Goal: Information Seeking & Learning: Learn about a topic

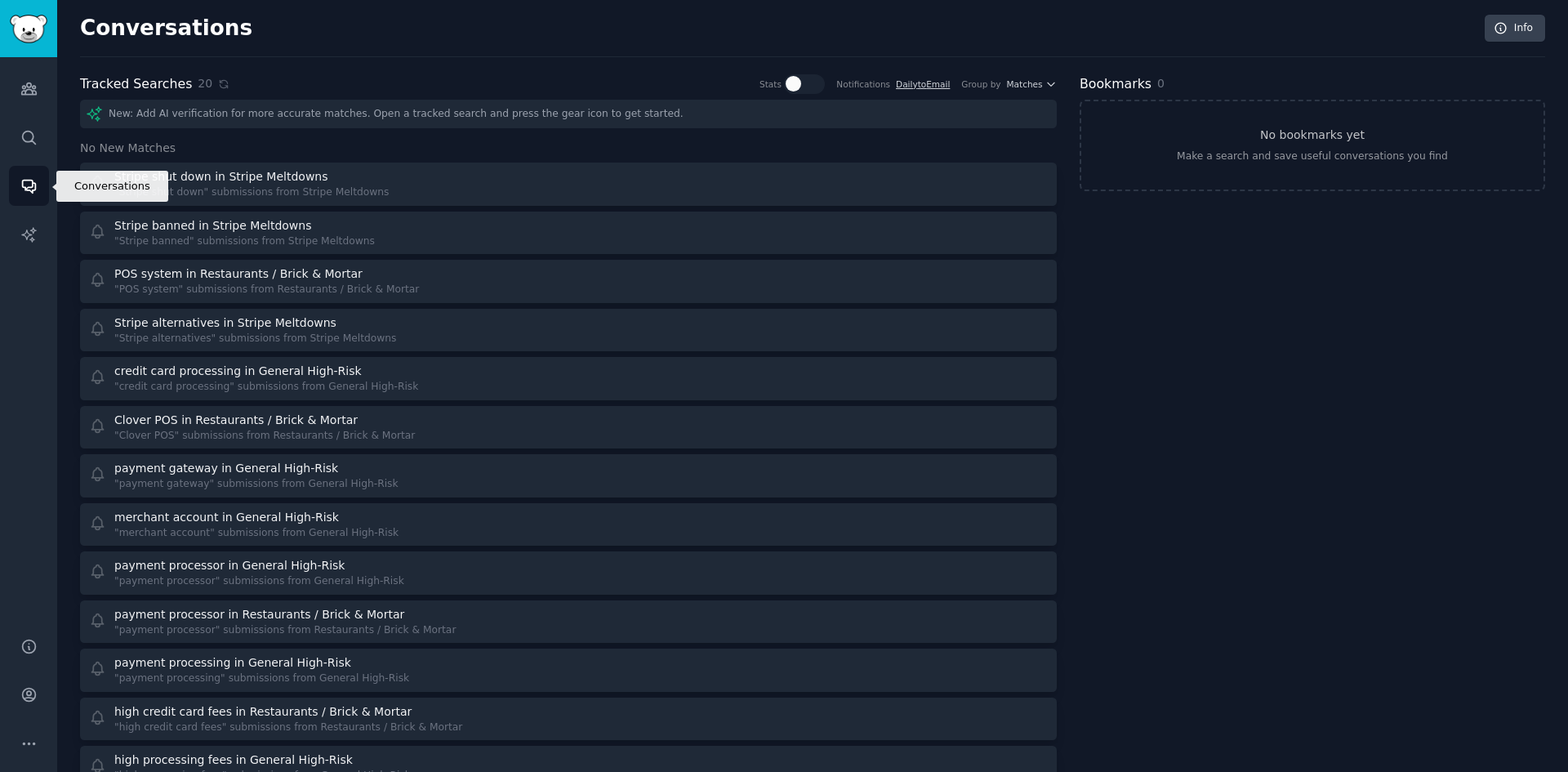
click at [30, 181] on icon "Sidebar" at bounding box center [29, 186] width 17 height 17
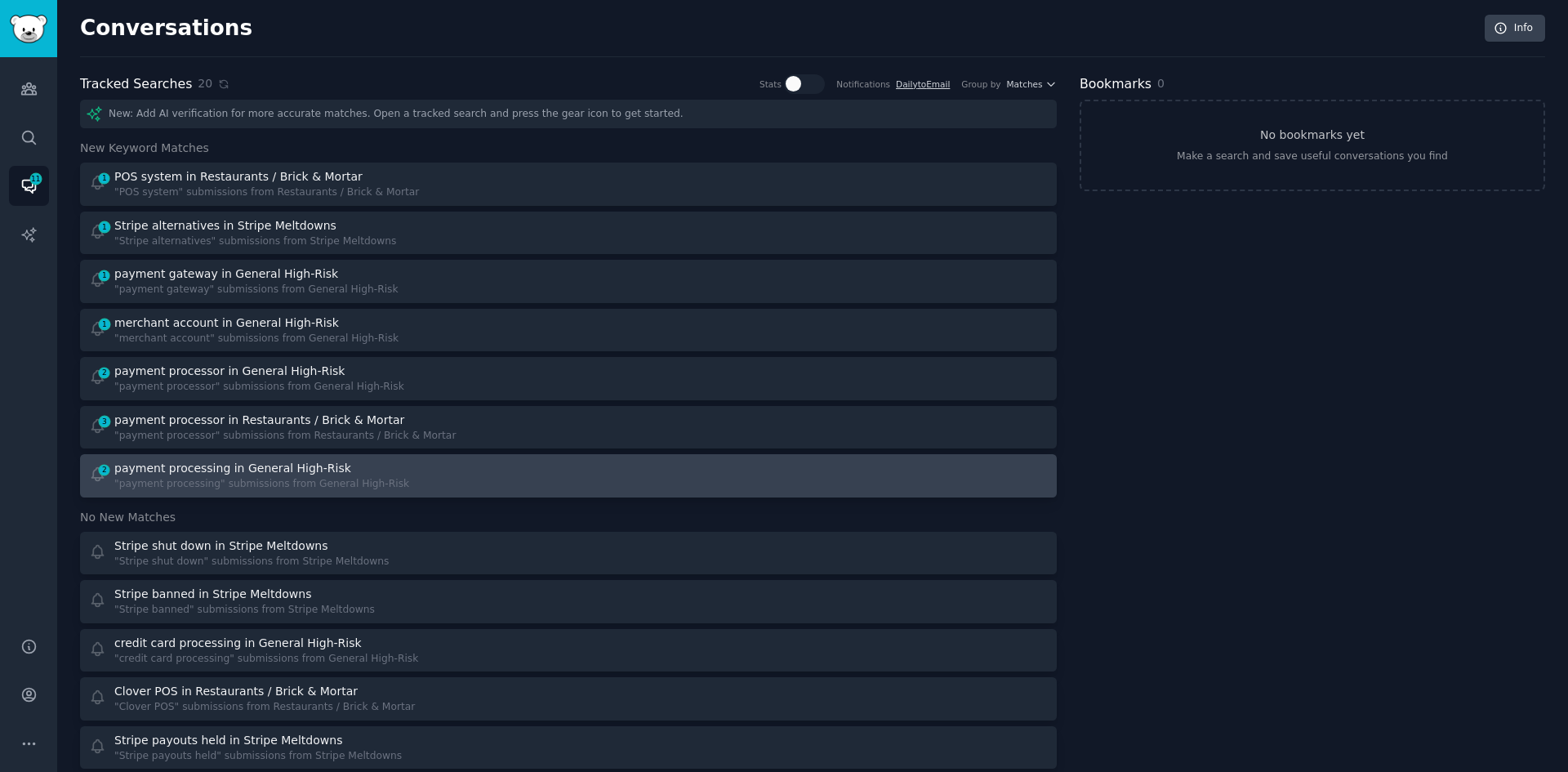
click at [484, 484] on div "2 payment processing in General High-Risk "payment processing" submissions from…" at bounding box center [323, 476] width 469 height 32
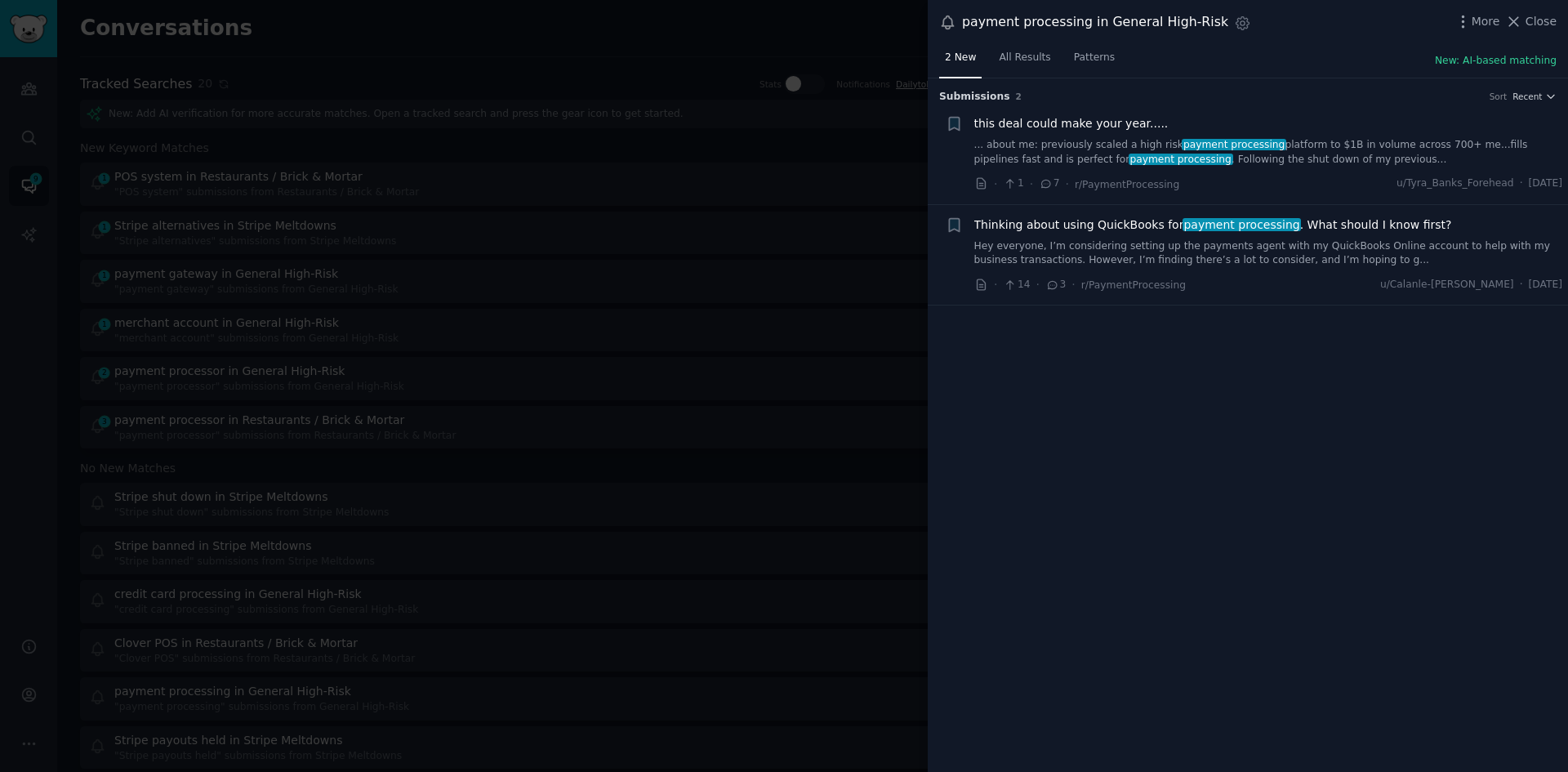
click at [1395, 234] on div "Thinking about using QuickBooks for payment processing . What should I know fir…" at bounding box center [1269, 241] width 589 height 51
click at [1363, 254] on link "Hey everyone, I’m considering setting up the payments agent with my QuickBooks …" at bounding box center [1269, 254] width 589 height 29
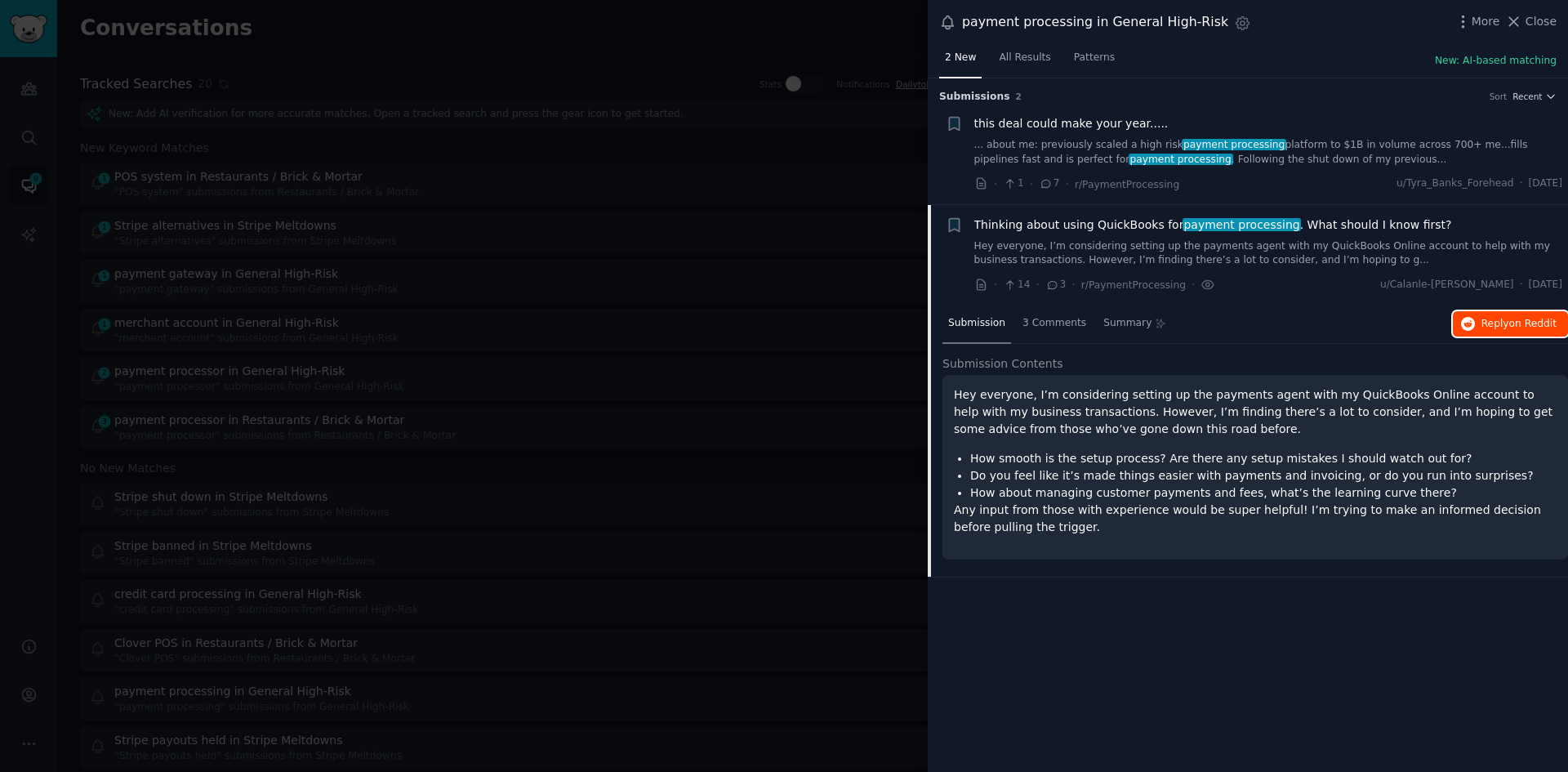
click at [1499, 322] on span "Reply on Reddit" at bounding box center [1519, 324] width 75 height 15
click at [1528, 21] on button "Close" at bounding box center [1531, 22] width 51 height 17
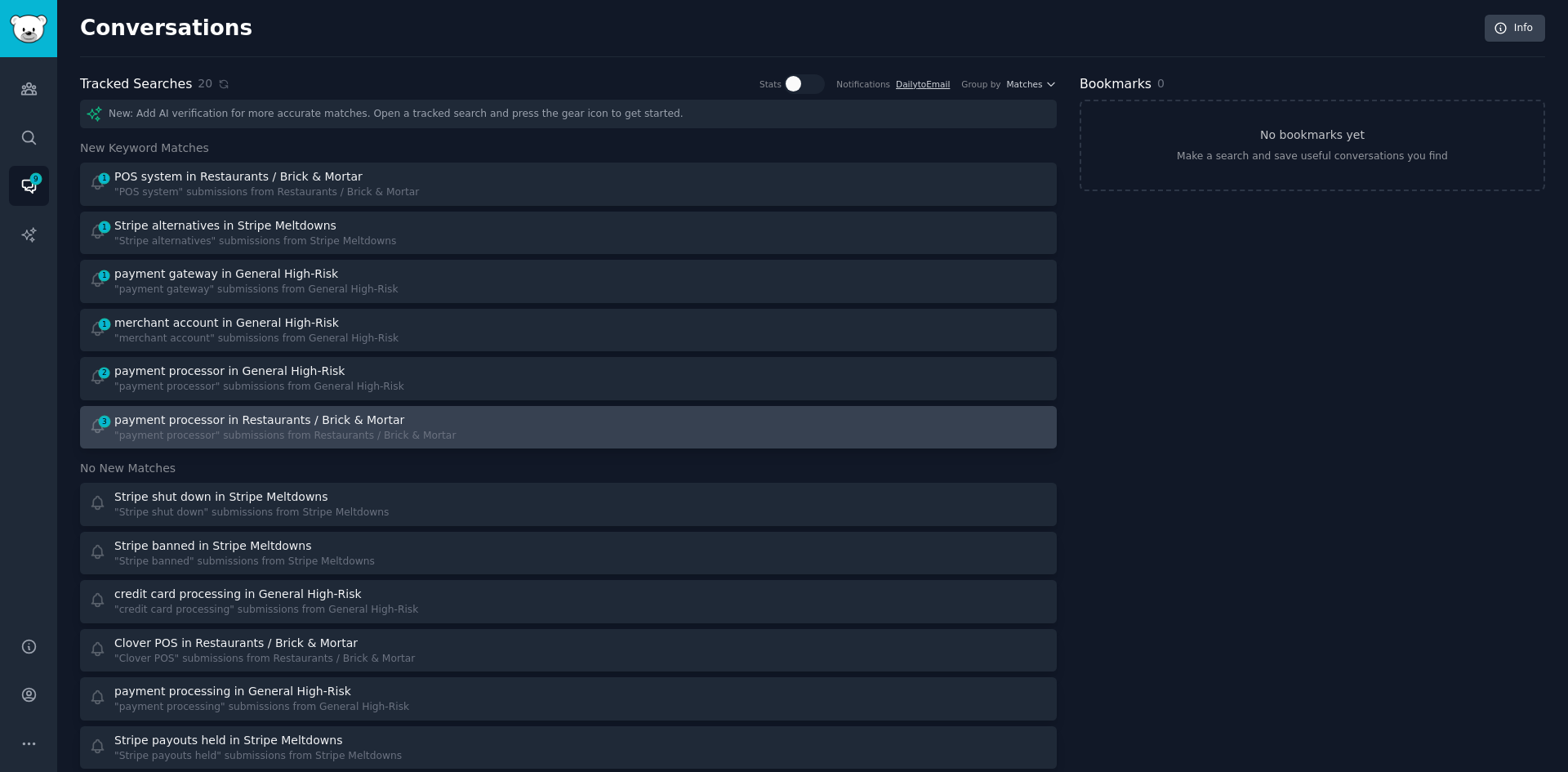
click at [493, 431] on div "3 payment processor in Restaurants / Brick & Mortar "payment processor" submiss…" at bounding box center [323, 428] width 469 height 32
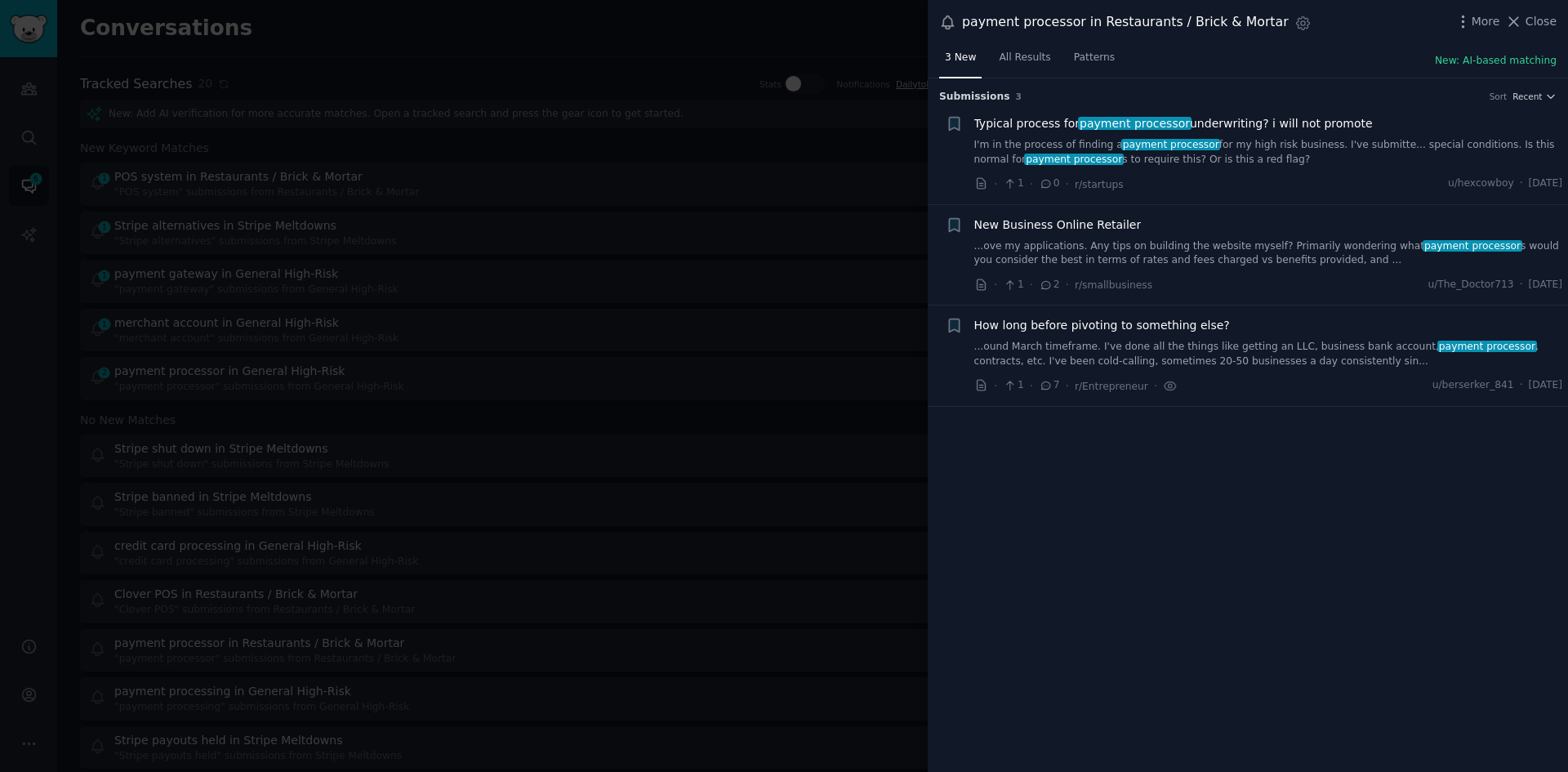
click at [1299, 344] on link "...ound March timeframe. I've done all the things like getting an LLC, business…" at bounding box center [1269, 354] width 589 height 29
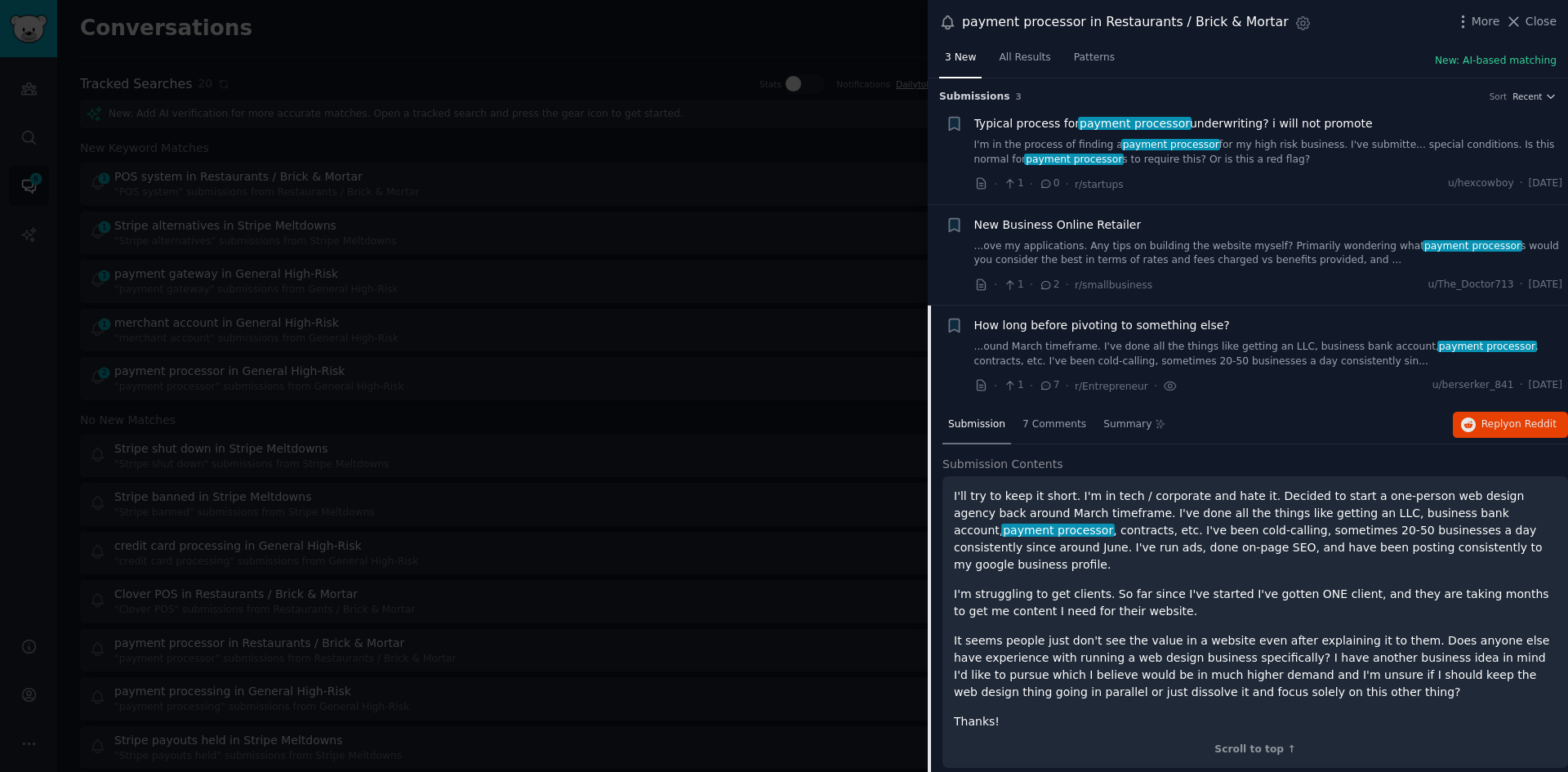
click at [1302, 349] on link "...ound March timeframe. I've done all the things like getting an LLC, business…" at bounding box center [1269, 354] width 589 height 29
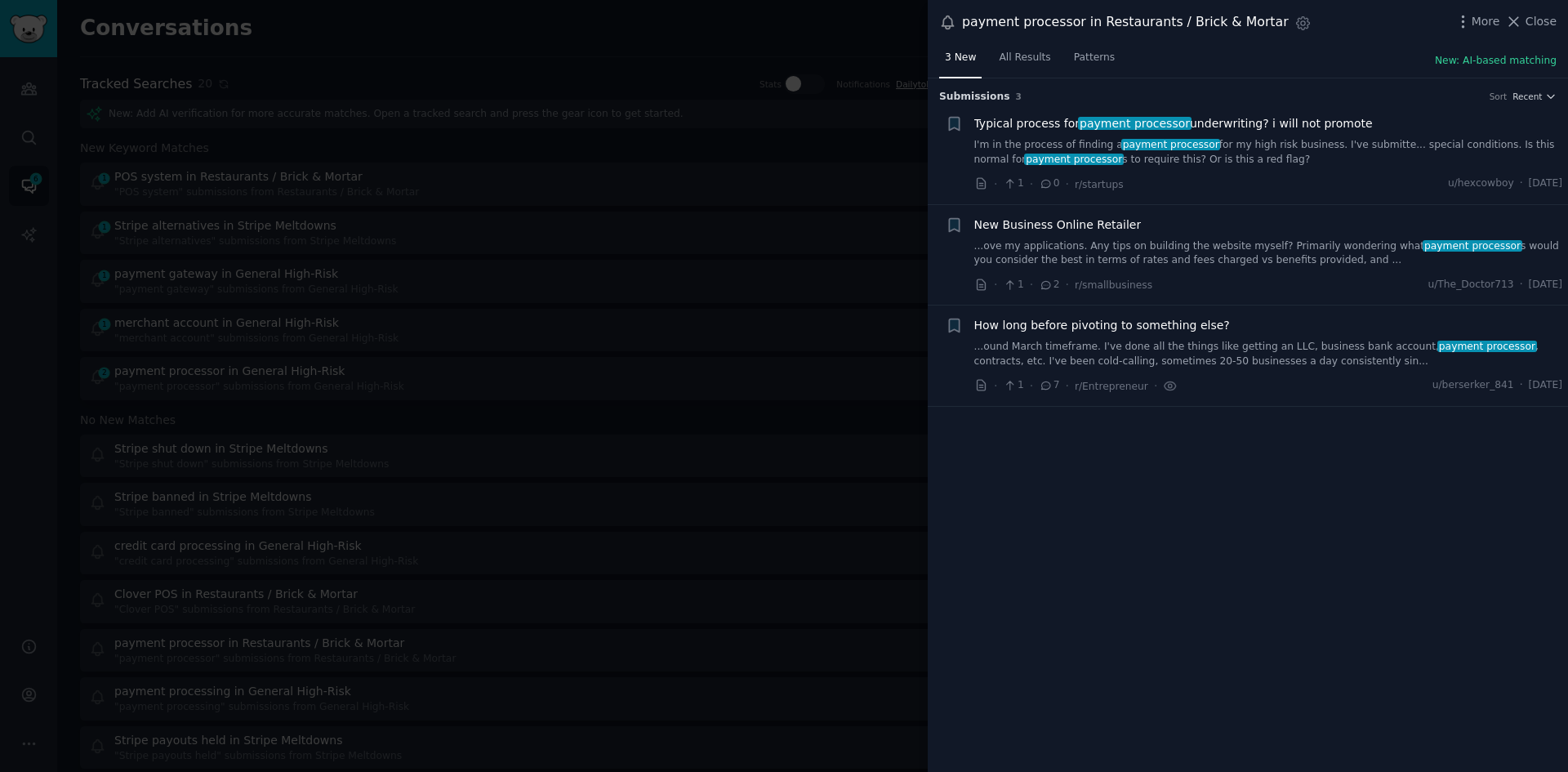
click at [1267, 246] on link "...ove my applications. Any tips on building the website myself? Primarily wond…" at bounding box center [1269, 254] width 589 height 29
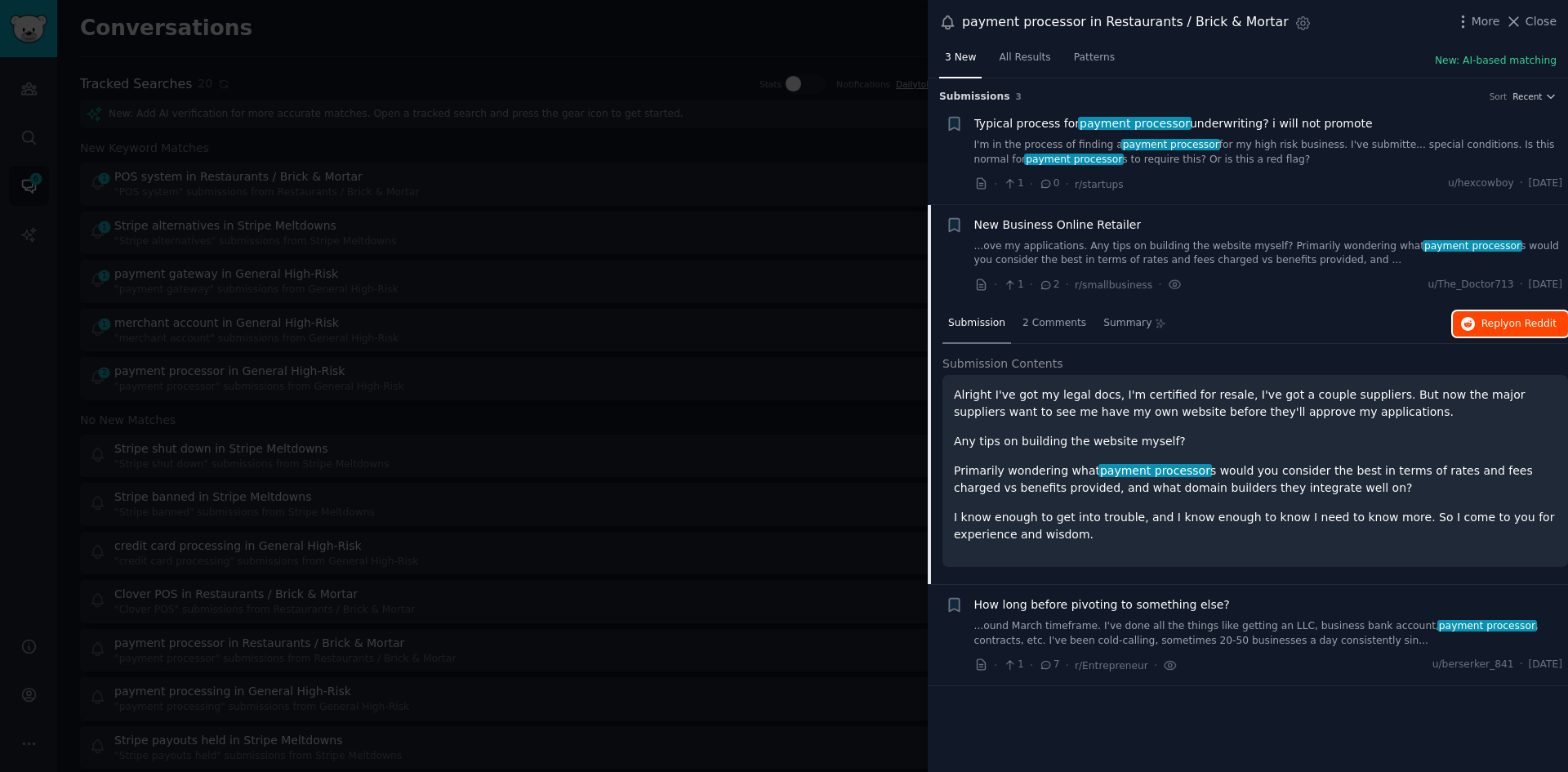
click at [1482, 325] on button "Reply on Reddit" at bounding box center [1511, 324] width 115 height 26
click at [1301, 144] on link "I'm in the process of finding a payment processor for my high risk business. I'…" at bounding box center [1269, 152] width 589 height 29
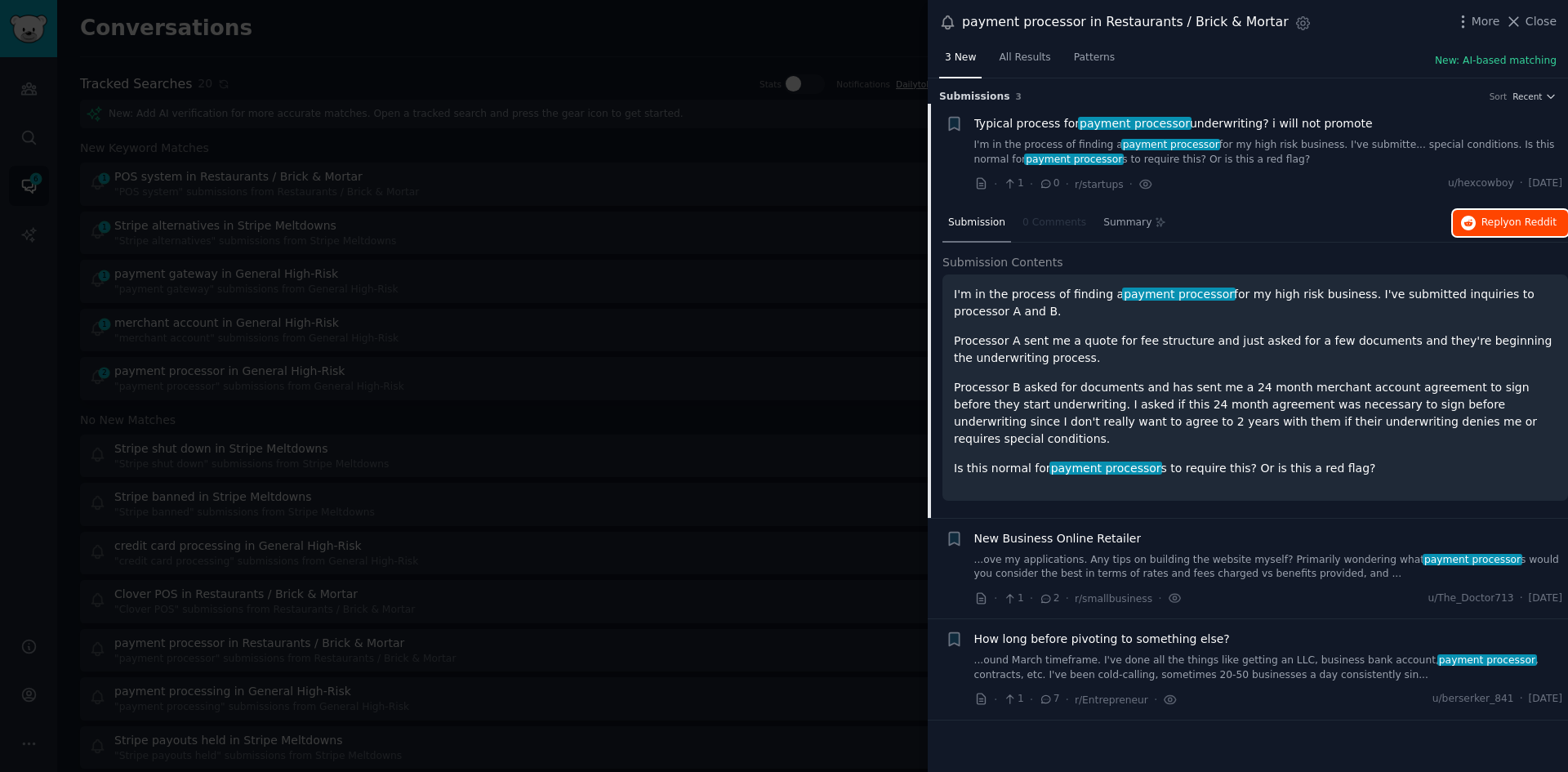
click at [1486, 222] on span "Reply on Reddit" at bounding box center [1519, 223] width 75 height 15
click at [1306, 118] on span "Typical process for payment processor underwriting? i will not promote" at bounding box center [1174, 124] width 399 height 17
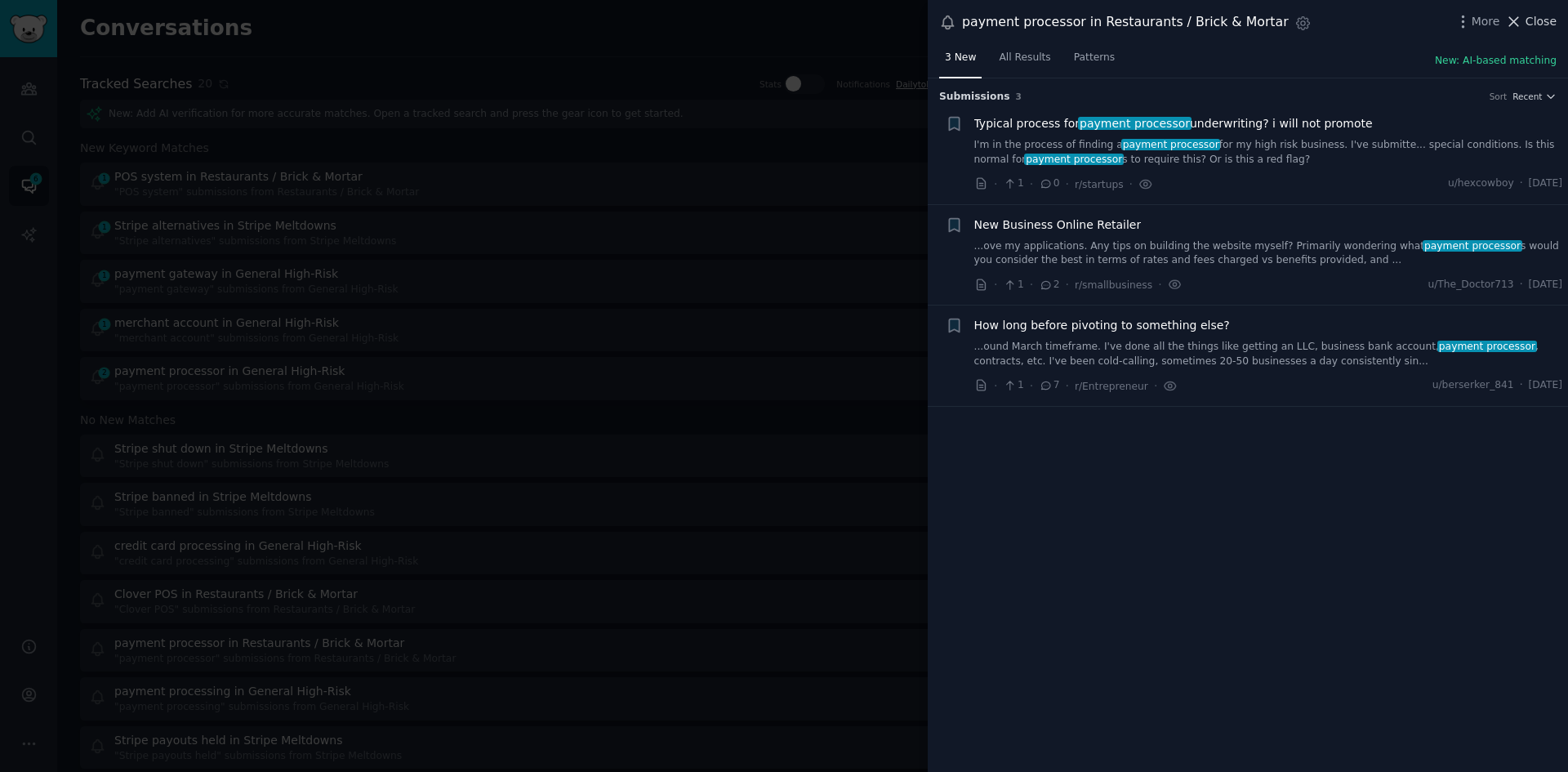
click at [1543, 21] on span "Close" at bounding box center [1541, 22] width 31 height 17
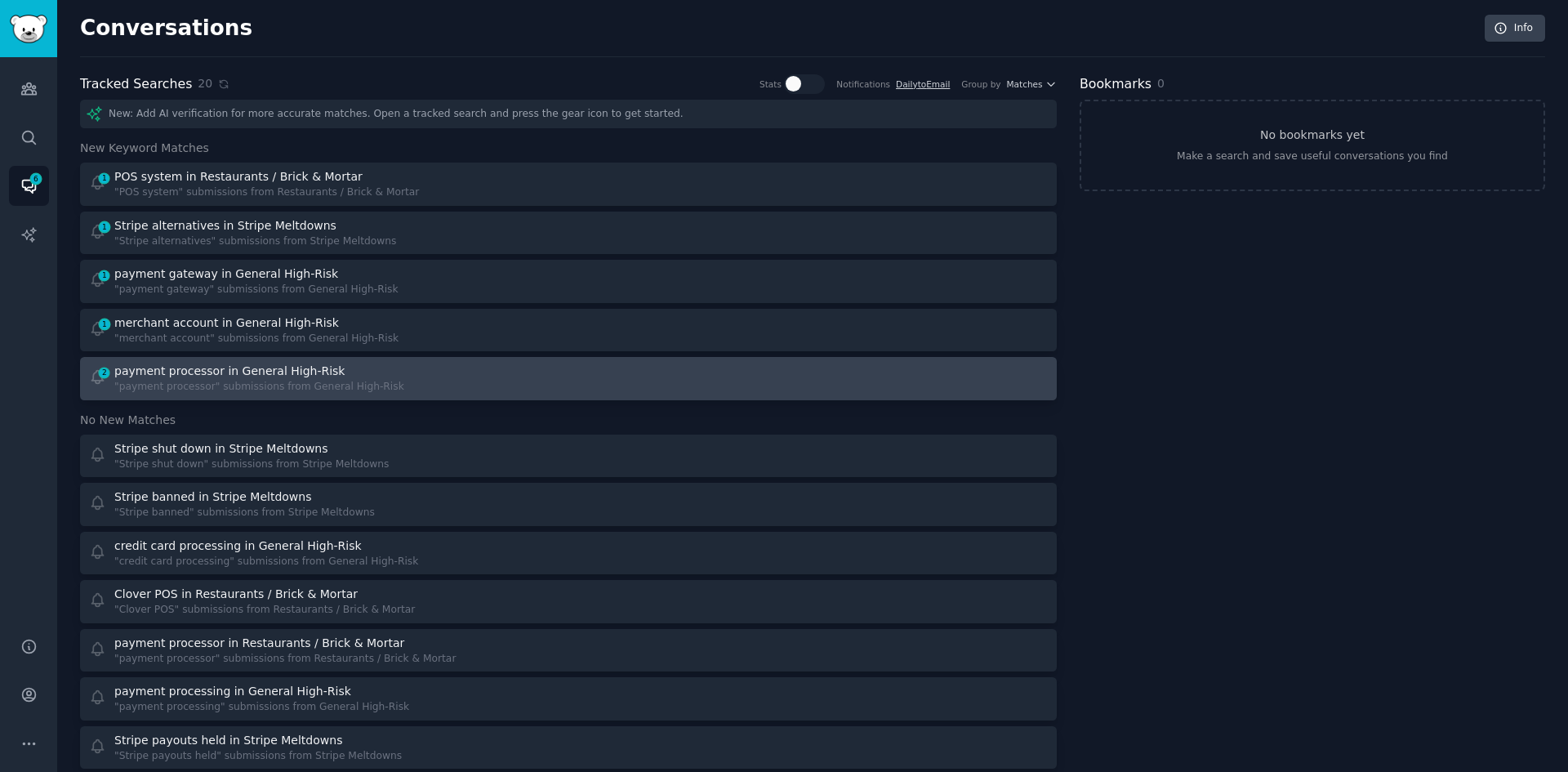
click at [448, 373] on div "2 payment processor in General High-Risk "payment processor" submissions from G…" at bounding box center [323, 378] width 469 height 32
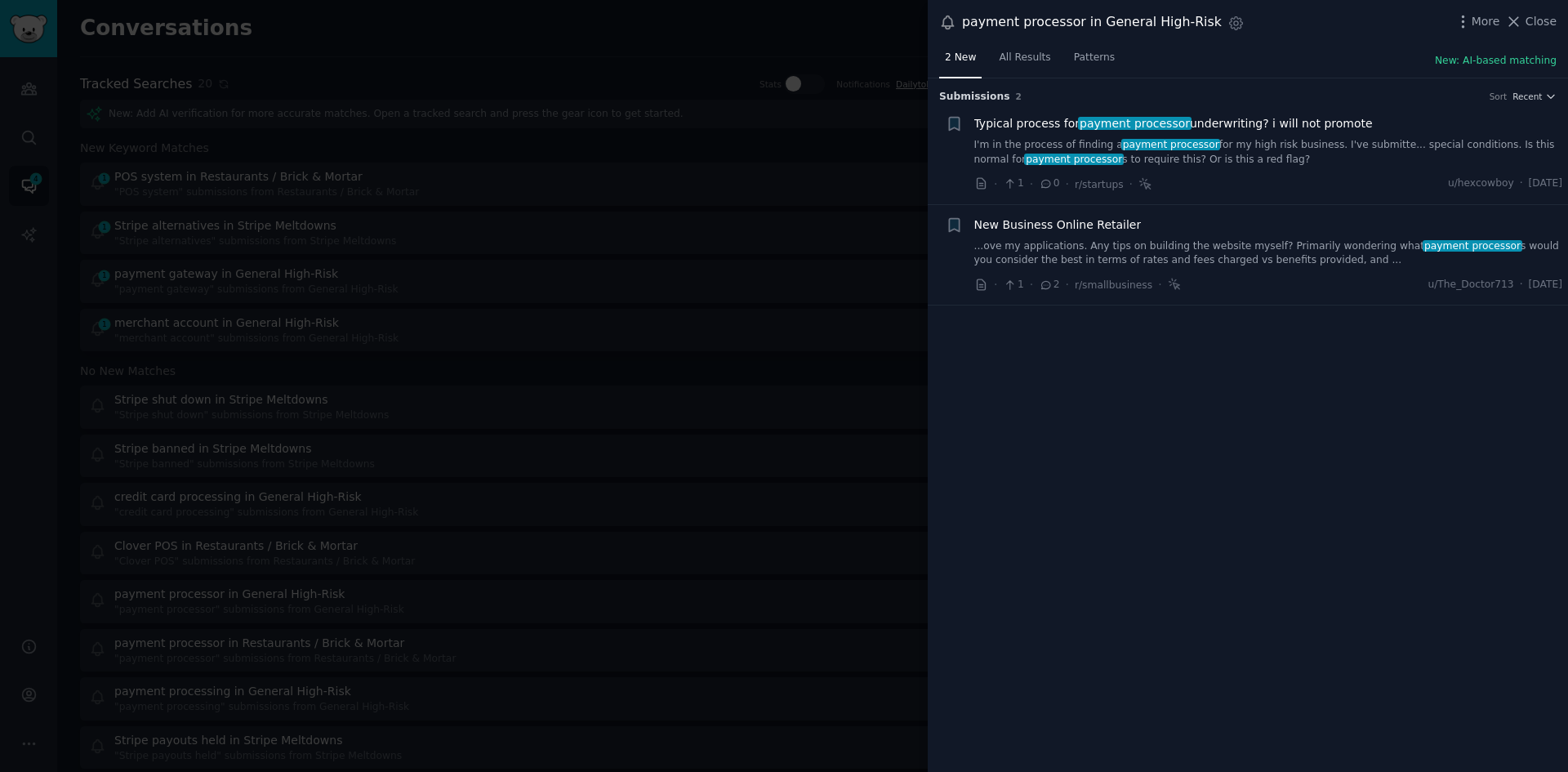
click at [1540, 30] on div "More Close" at bounding box center [1505, 21] width 102 height 20
click at [1540, 24] on span "Close" at bounding box center [1541, 22] width 31 height 17
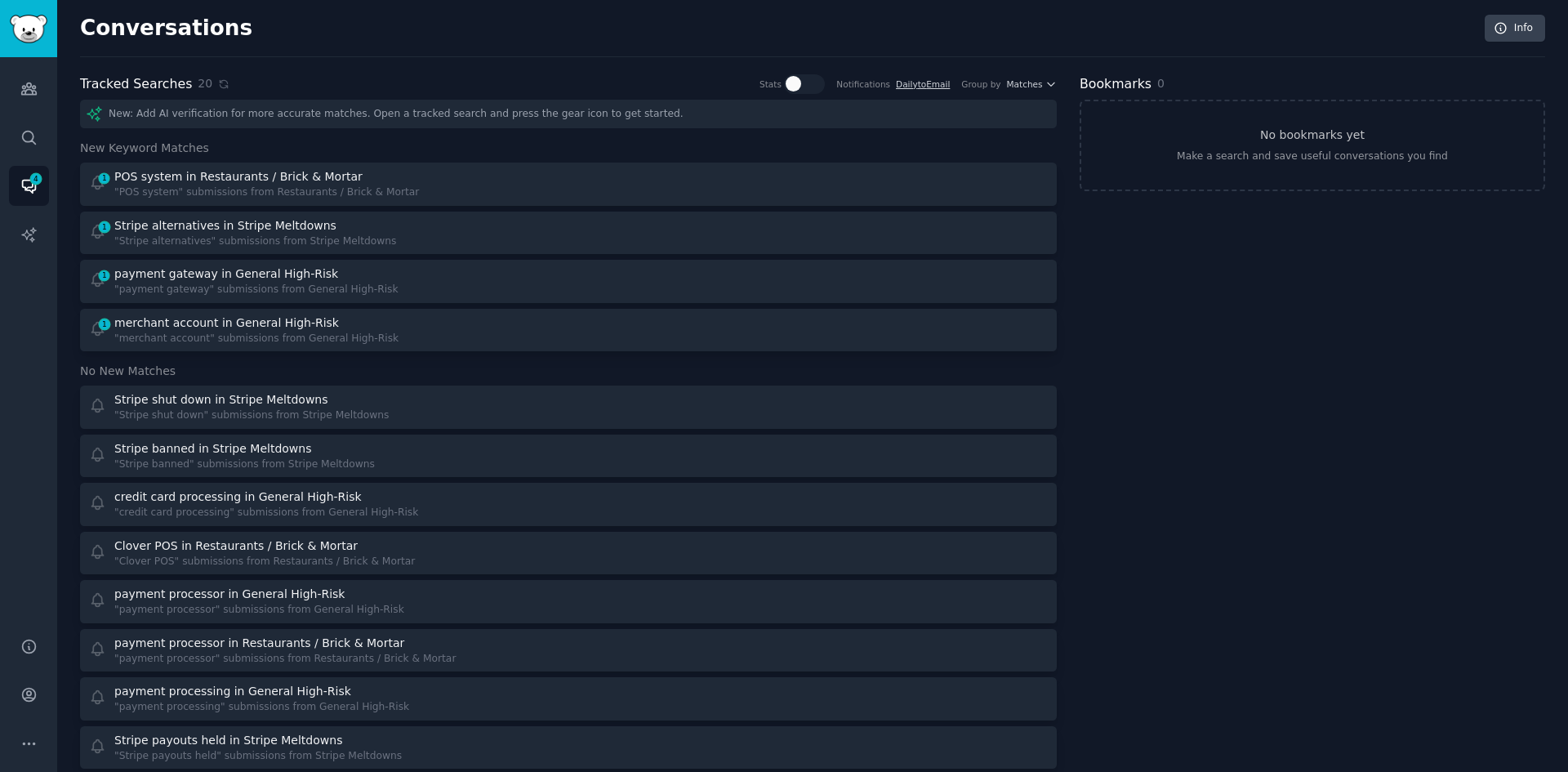
click at [567, 360] on div "New: Add AI verification for more accurate matches. Open a tracked search and p…" at bounding box center [568, 652] width 977 height 1105
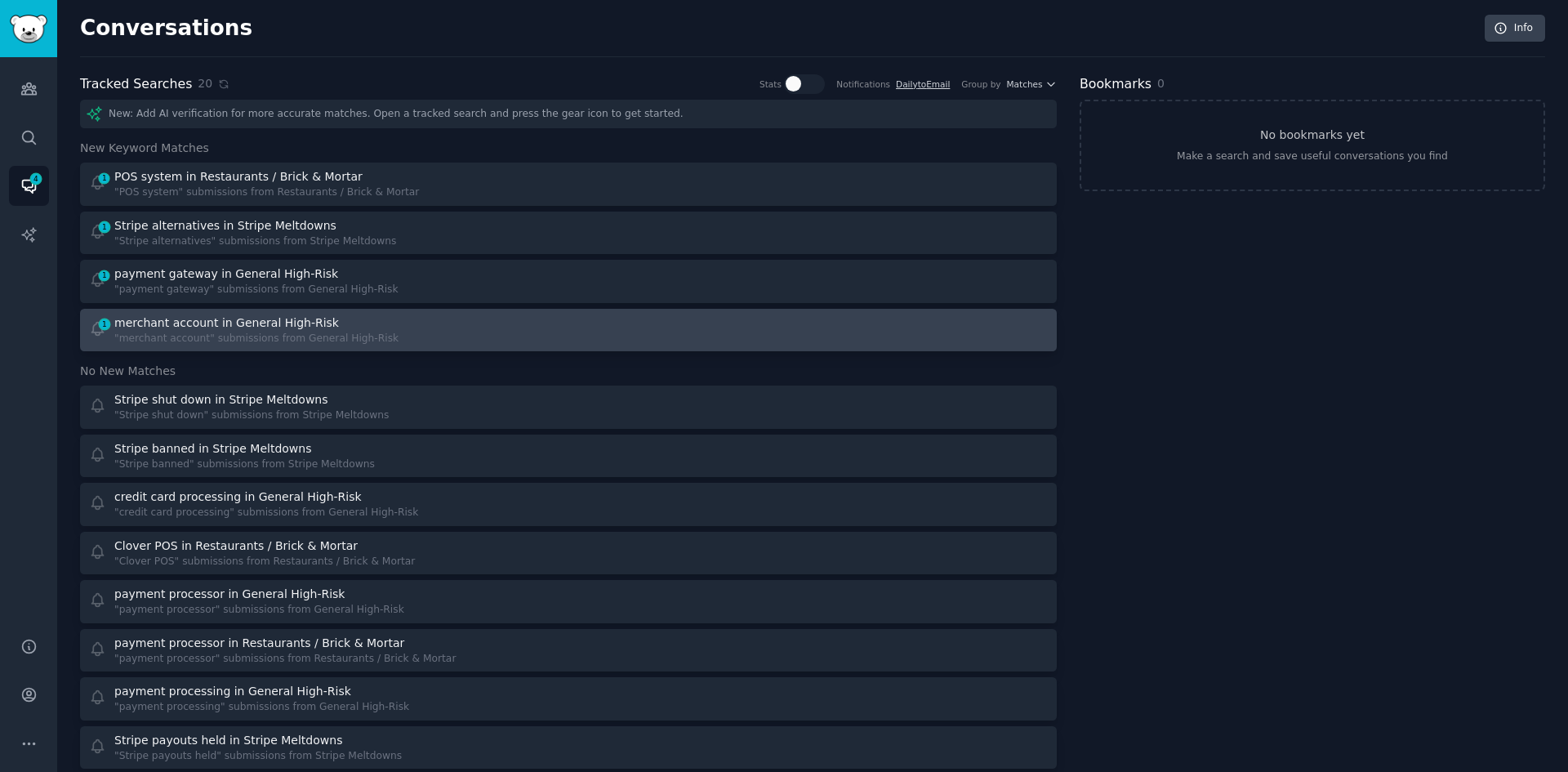
click at [574, 337] on div "1 merchant account in General High-Risk "merchant account" submissions from Gen…" at bounding box center [568, 330] width 965 height 32
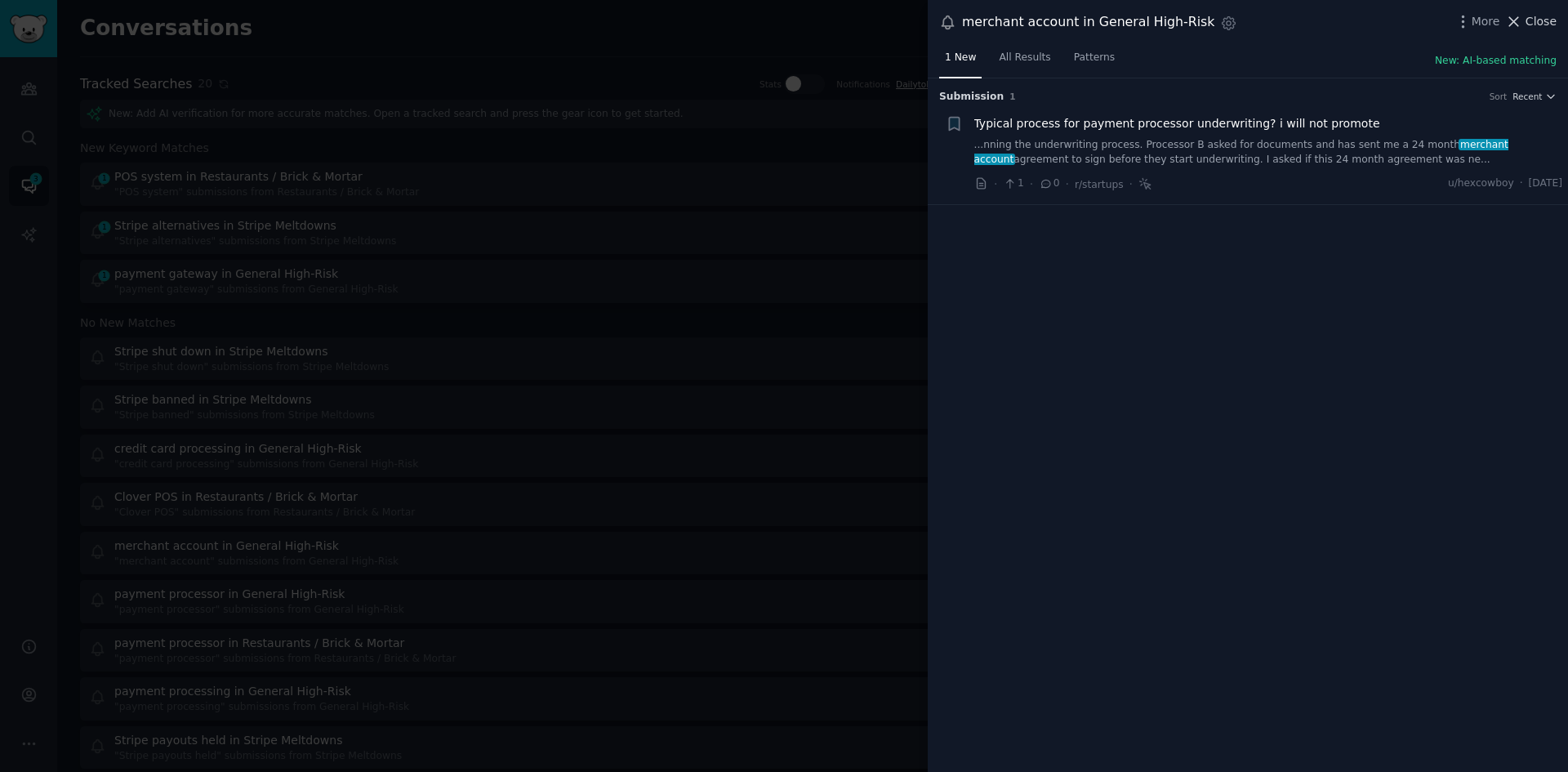
click at [1547, 29] on span "Close" at bounding box center [1541, 22] width 31 height 17
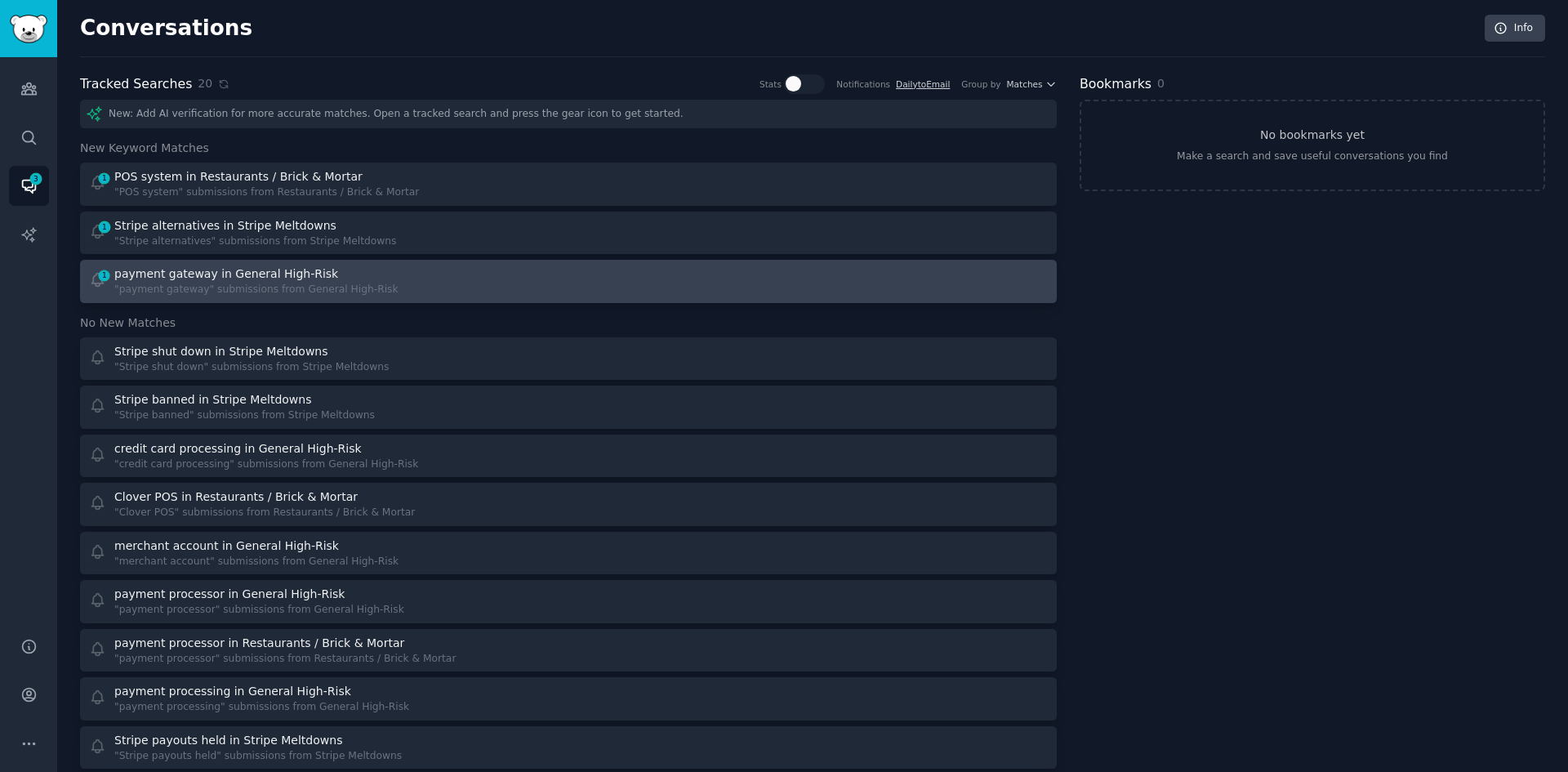
click at [628, 274] on div at bounding box center [814, 281] width 469 height 32
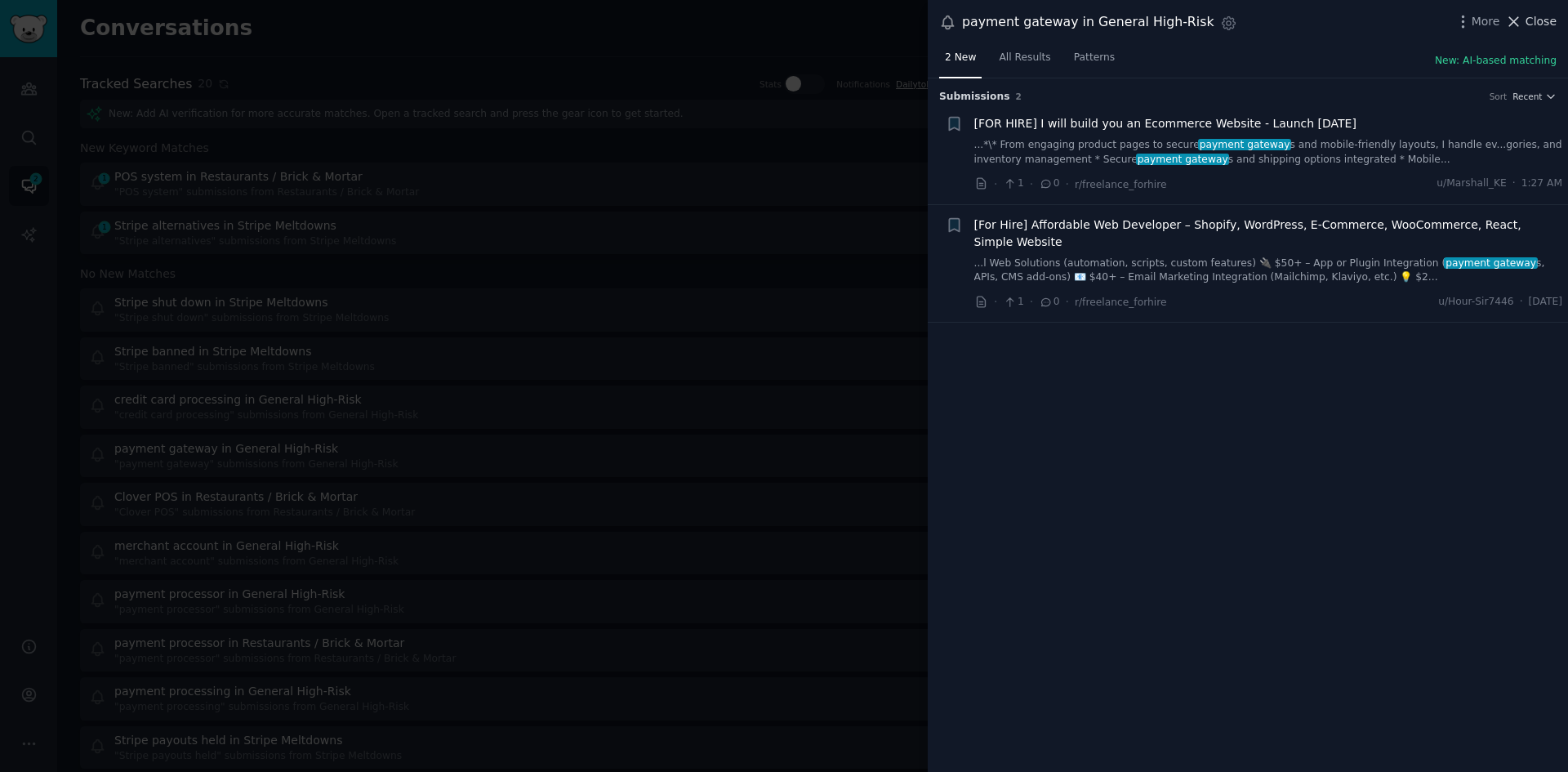
click at [1551, 24] on span "Close" at bounding box center [1541, 22] width 31 height 17
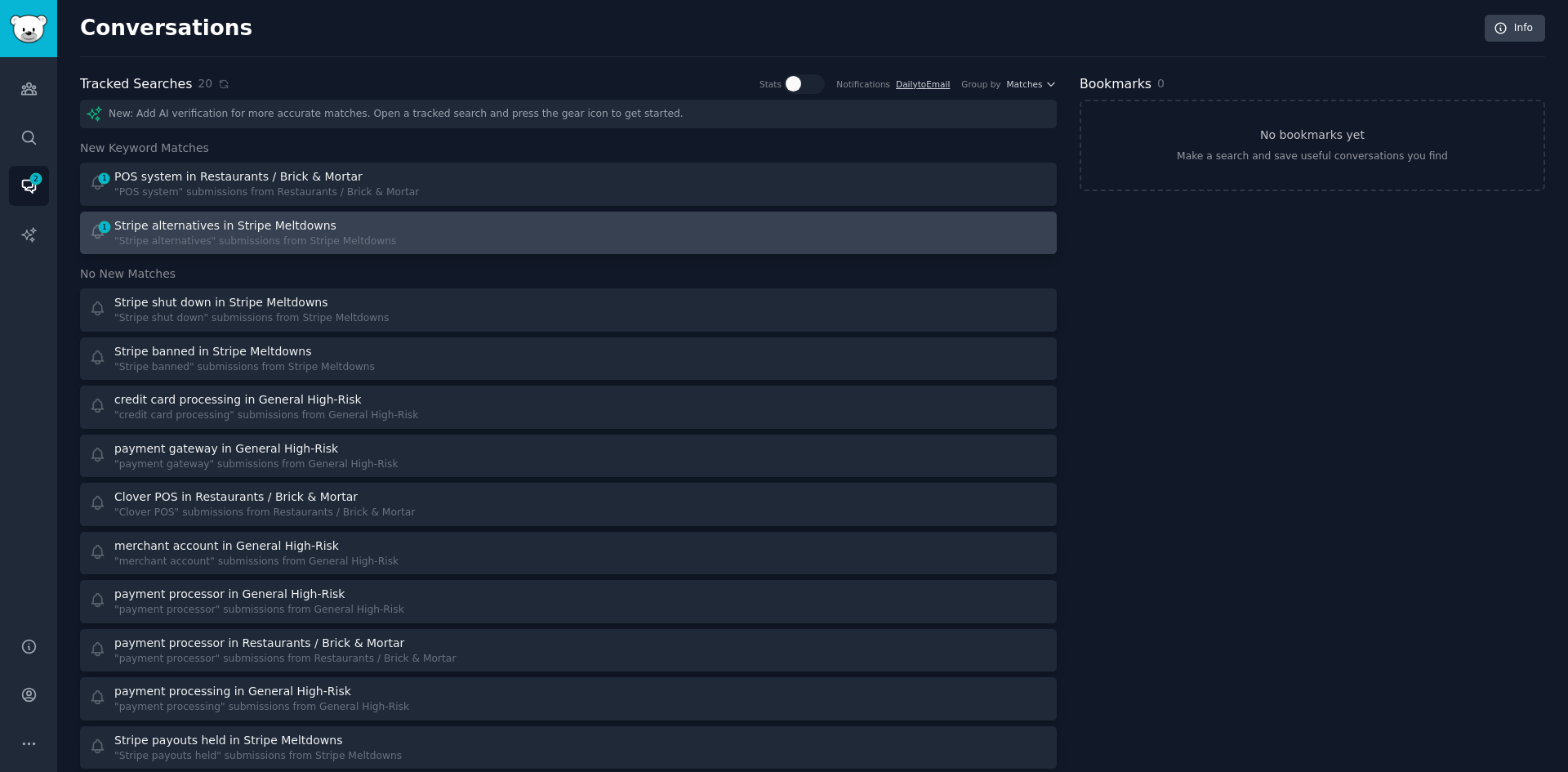
click at [703, 228] on div at bounding box center [814, 233] width 469 height 32
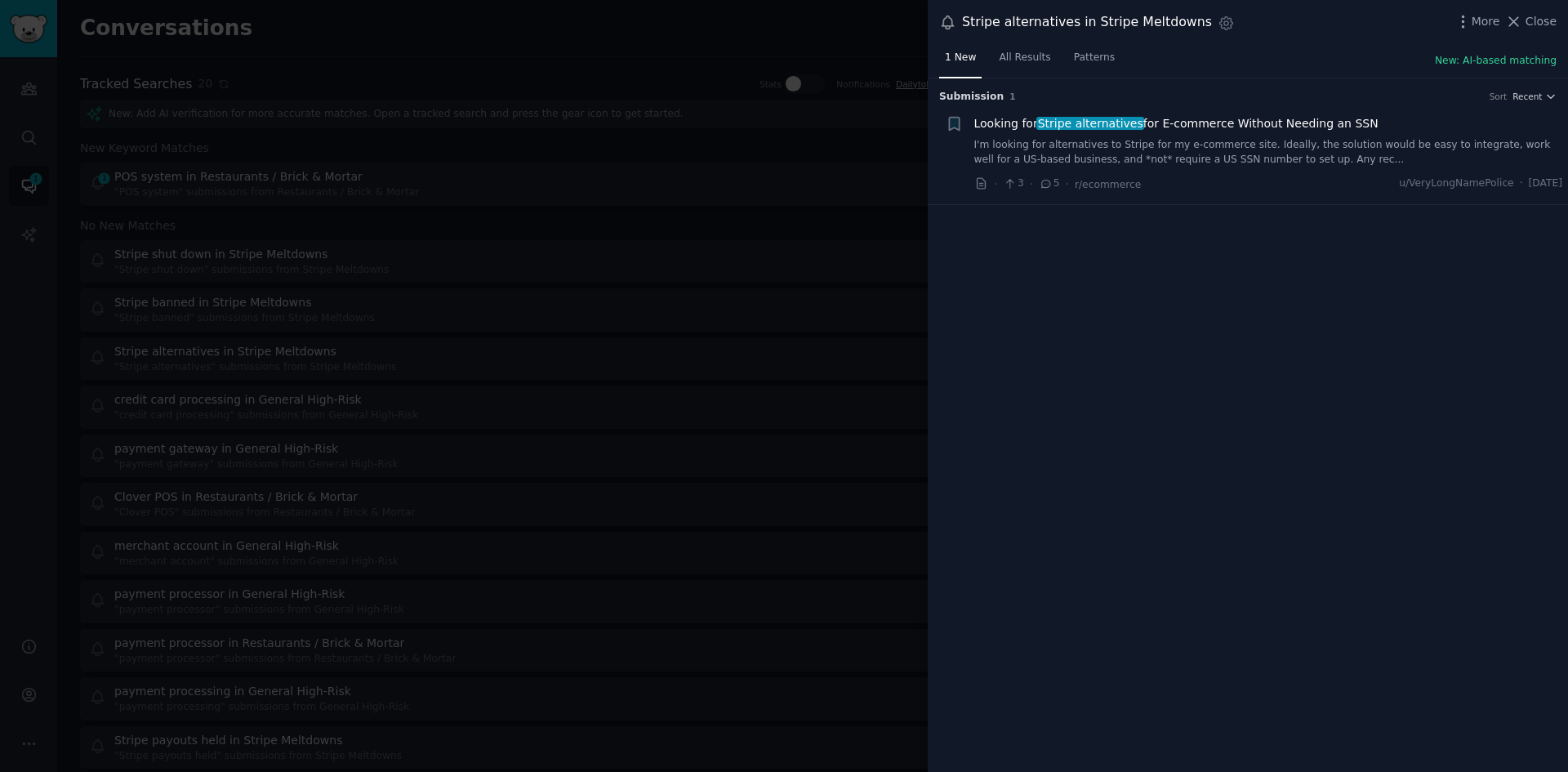
click at [1224, 160] on link "I'm looking for alternatives to Stripe for my e-commerce site. Ideally, the sol…" at bounding box center [1269, 152] width 589 height 29
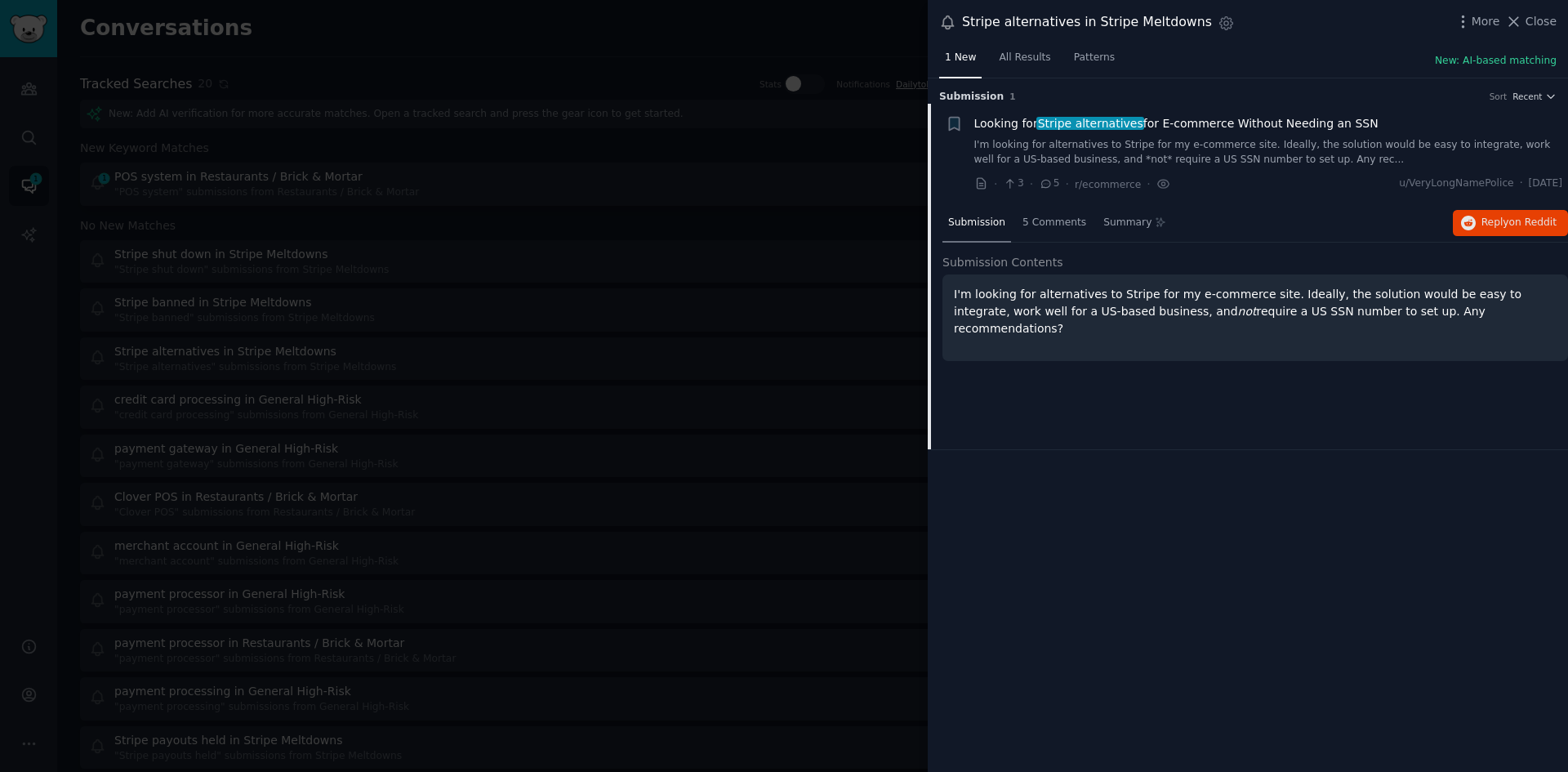
click at [745, 60] on div at bounding box center [784, 386] width 1568 height 772
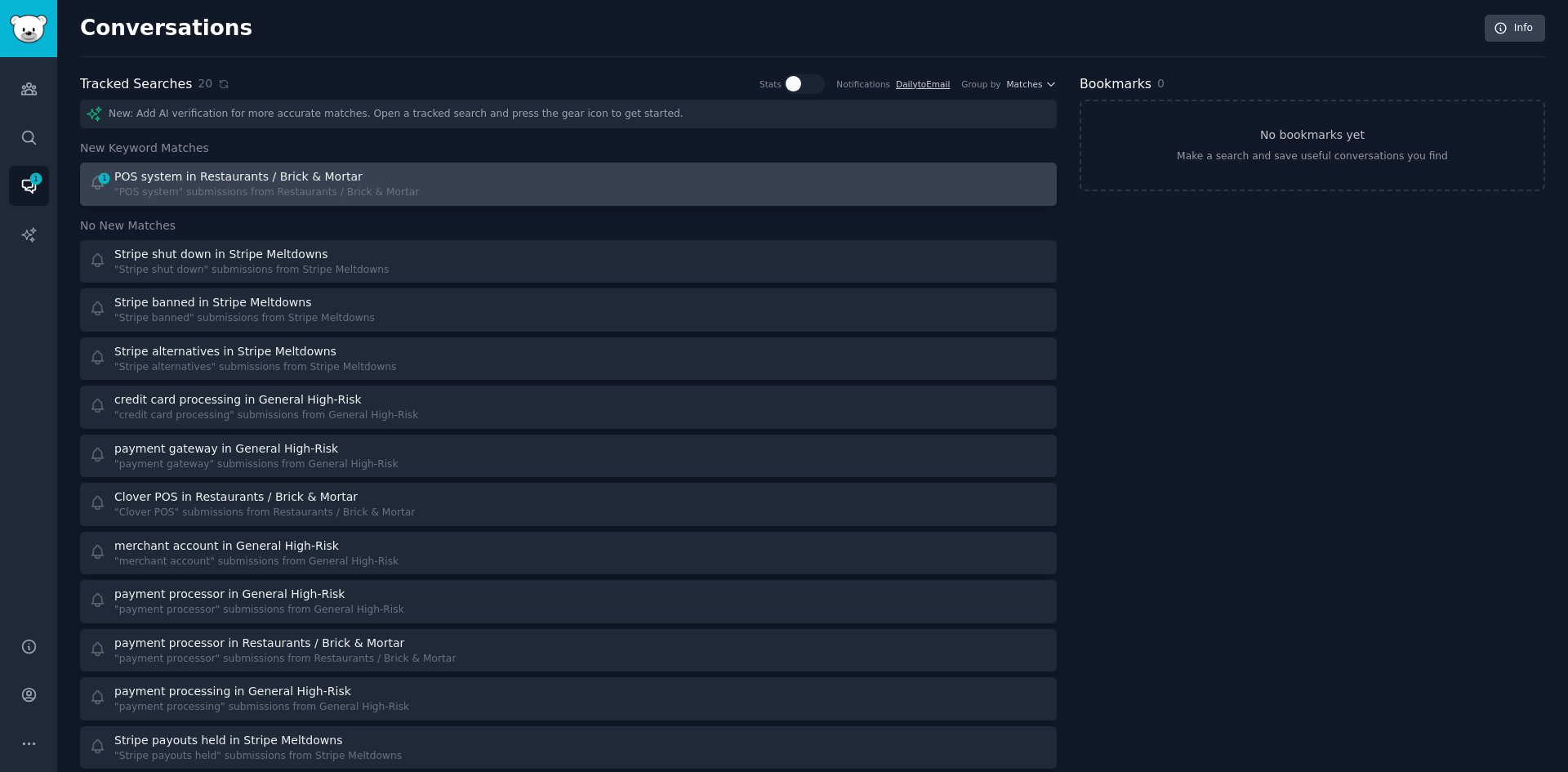
click at [601, 171] on div at bounding box center [814, 184] width 469 height 32
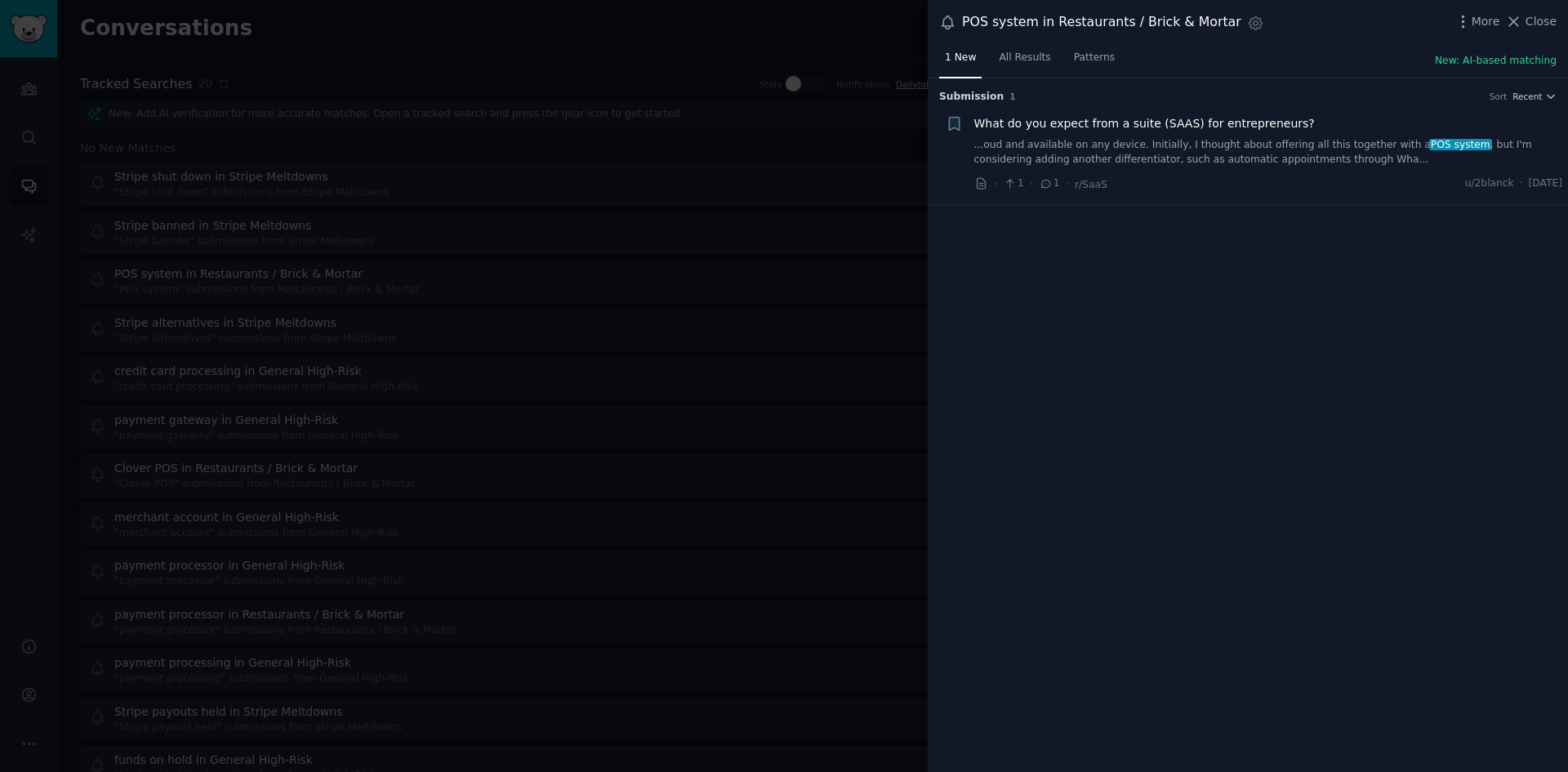
click at [1245, 155] on link "...oud and available on any device. Initially, I thought about offering all thi…" at bounding box center [1269, 152] width 589 height 29
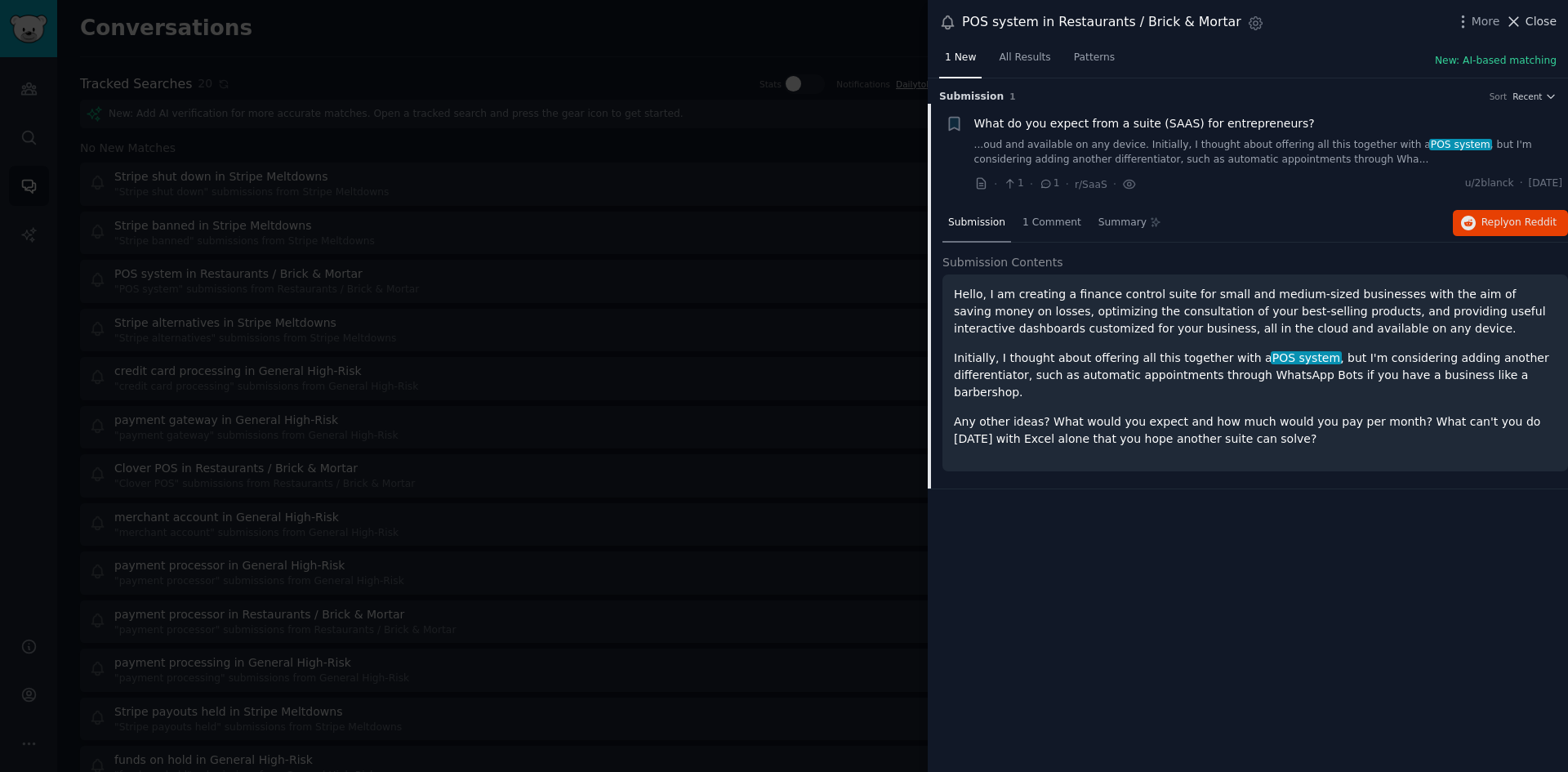
click at [1536, 22] on span "Close" at bounding box center [1541, 22] width 31 height 17
